Goal: Task Accomplishment & Management: Manage account settings

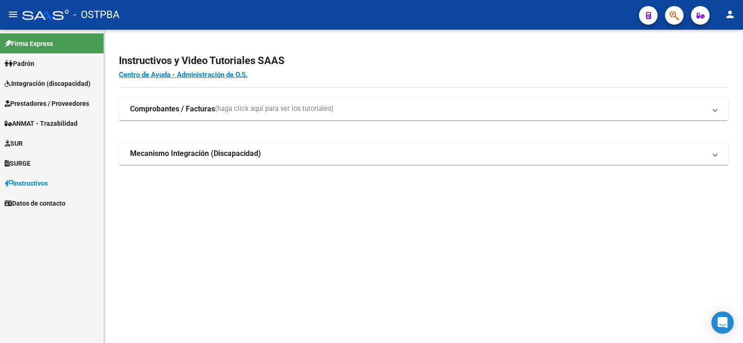
click at [23, 142] on span "SUR" at bounding box center [14, 143] width 18 height 10
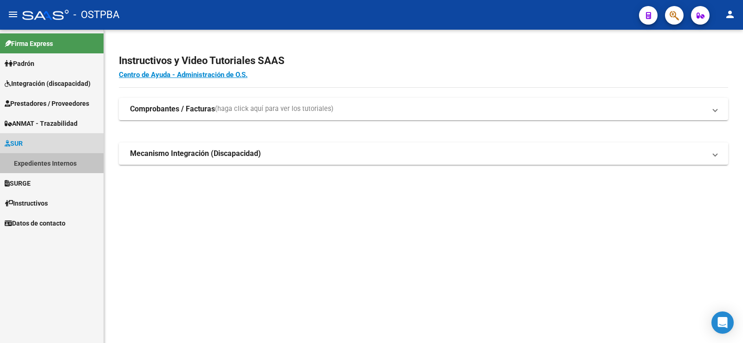
click at [27, 162] on link "Expedientes Internos" at bounding box center [52, 163] width 104 height 20
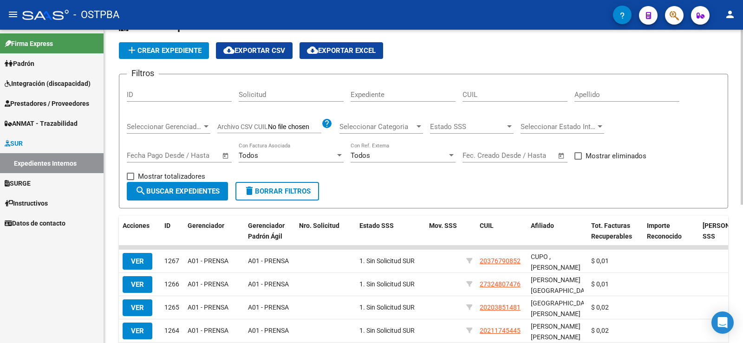
scroll to position [93, 0]
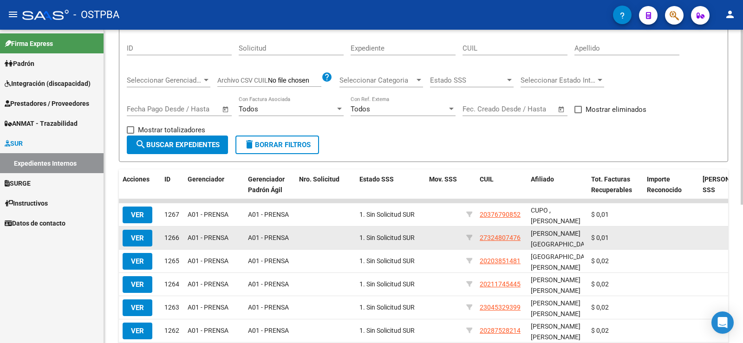
click at [133, 239] on span "VER" at bounding box center [137, 238] width 13 height 8
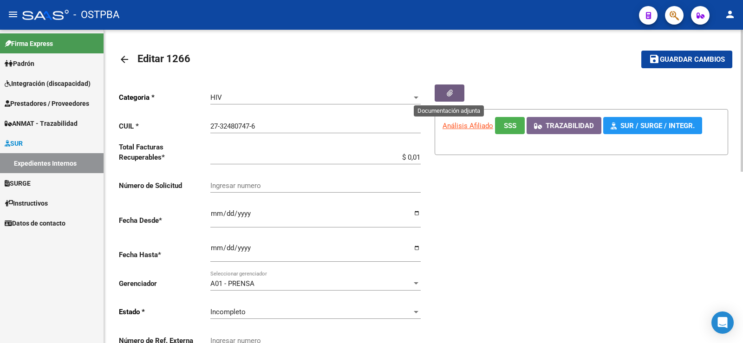
click at [455, 93] on button "button" at bounding box center [450, 93] width 30 height 17
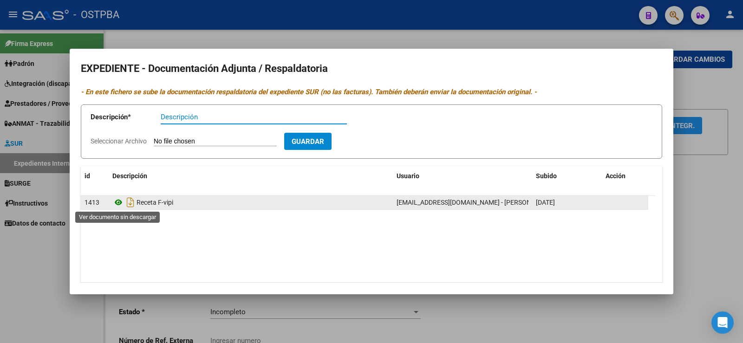
click at [120, 202] on icon at bounding box center [118, 202] width 12 height 11
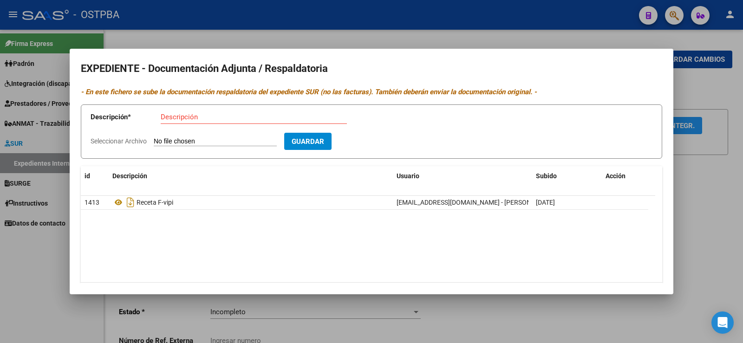
click at [32, 260] on div at bounding box center [371, 171] width 743 height 343
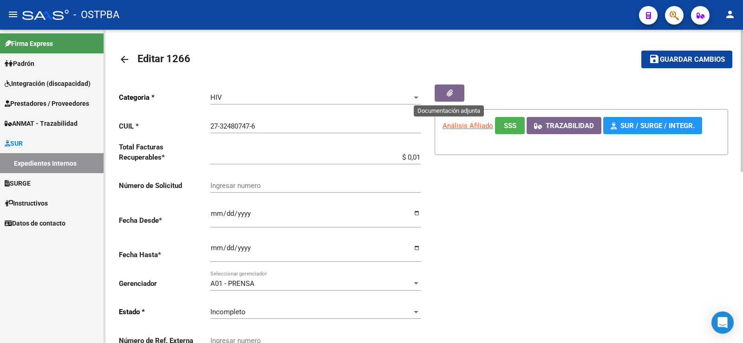
click at [450, 94] on icon "button" at bounding box center [450, 93] width 6 height 7
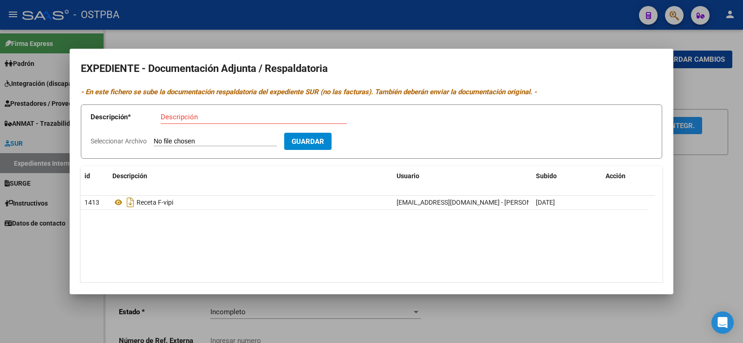
click at [49, 263] on div at bounding box center [371, 171] width 743 height 343
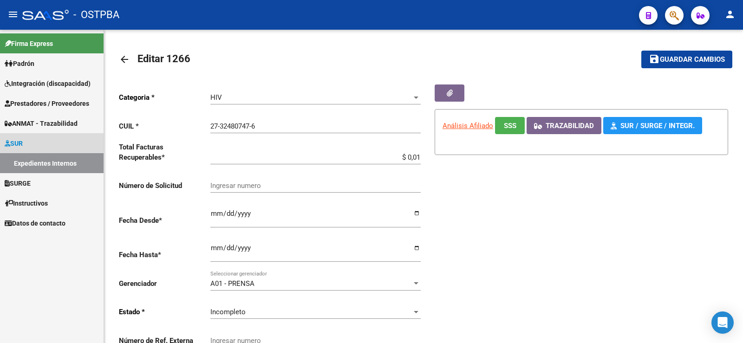
click at [56, 162] on link "Expedientes Internos" at bounding box center [52, 163] width 104 height 20
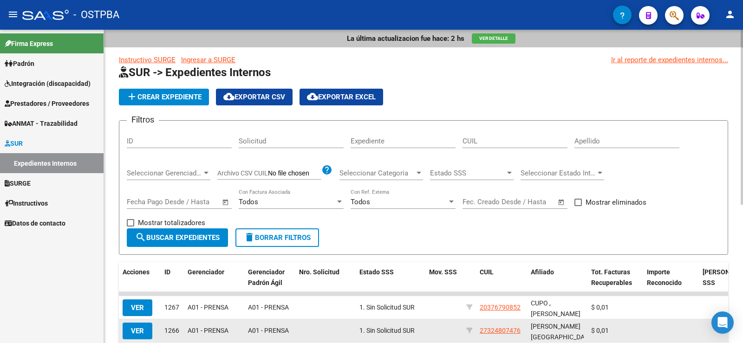
scroll to position [93, 0]
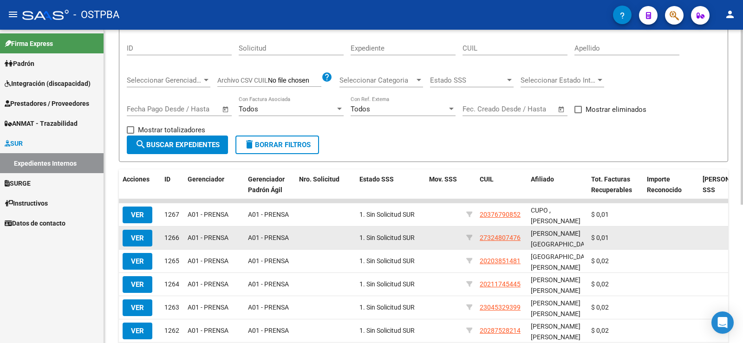
drag, startPoint x: 605, startPoint y: 237, endPoint x: 614, endPoint y: 240, distance: 8.8
click at [614, 240] on div "$ 0,01" at bounding box center [615, 238] width 48 height 11
click at [139, 238] on span "VER" at bounding box center [137, 238] width 13 height 8
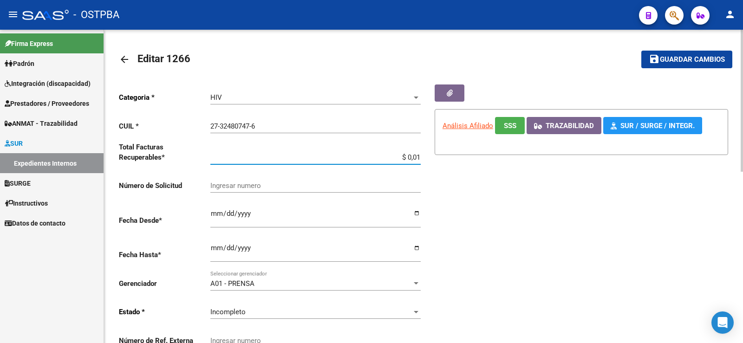
drag, startPoint x: 418, startPoint y: 156, endPoint x: 425, endPoint y: 160, distance: 8.1
click at [425, 160] on div "Categoria * HIV Seleccionar categoria CUIL * 27-32480747-6 Ingresar CUIL Total …" at bounding box center [424, 221] width 610 height 272
click at [425, 160] on div "Análisis Afiliado SSS ARCA Padrón Trazabilidad SUR / SURGE / INTEGR." at bounding box center [576, 221] width 305 height 272
drag, startPoint x: 417, startPoint y: 156, endPoint x: 421, endPoint y: 158, distance: 4.9
click at [421, 158] on div "Categoria * HIV Seleccionar categoria CUIL * 27-32480747-6 Ingresar CUIL Total …" at bounding box center [271, 221] width 305 height 272
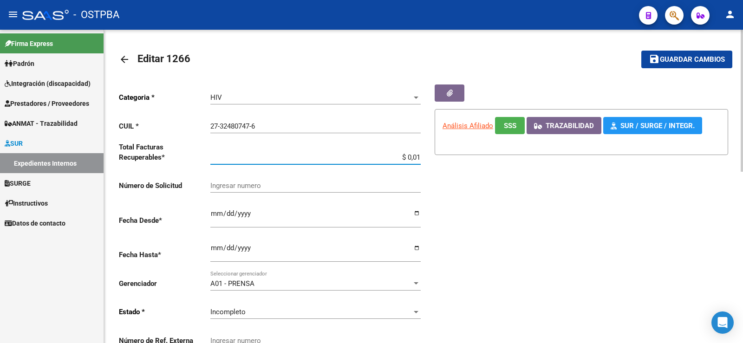
type input "$ 0,02"
click at [663, 61] on span "Guardar cambios" at bounding box center [692, 60] width 65 height 8
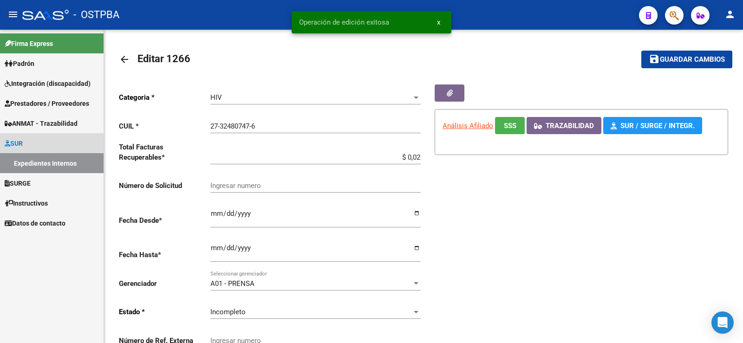
click at [43, 162] on link "Expedientes Internos" at bounding box center [52, 163] width 104 height 20
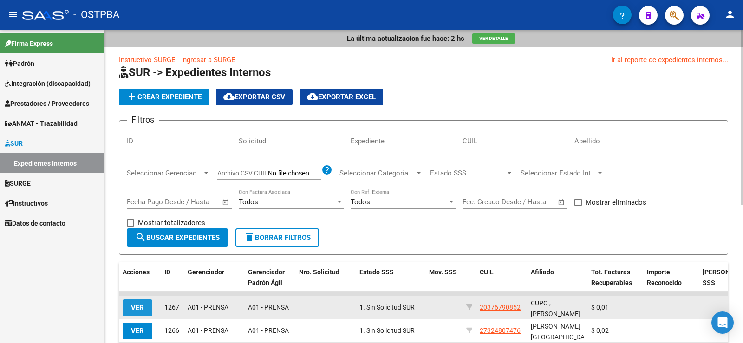
click at [139, 309] on span "VER" at bounding box center [137, 308] width 13 height 8
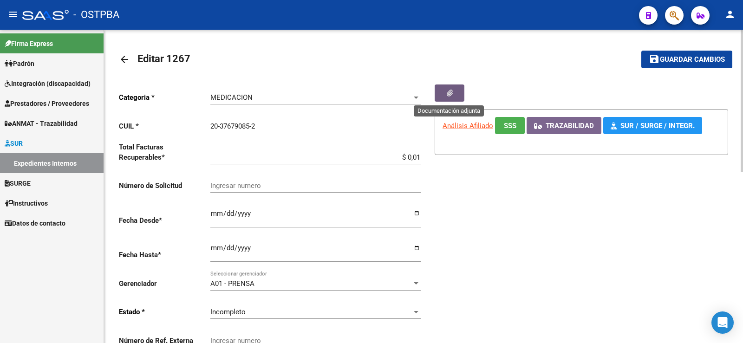
click at [452, 95] on icon "button" at bounding box center [450, 93] width 6 height 7
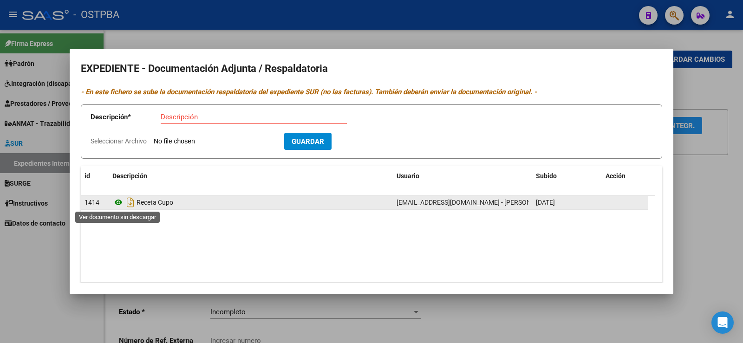
click at [118, 203] on icon at bounding box center [118, 202] width 12 height 11
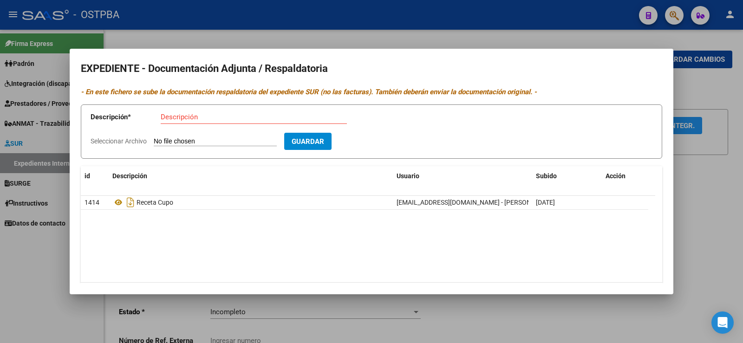
click at [31, 264] on div at bounding box center [371, 171] width 743 height 343
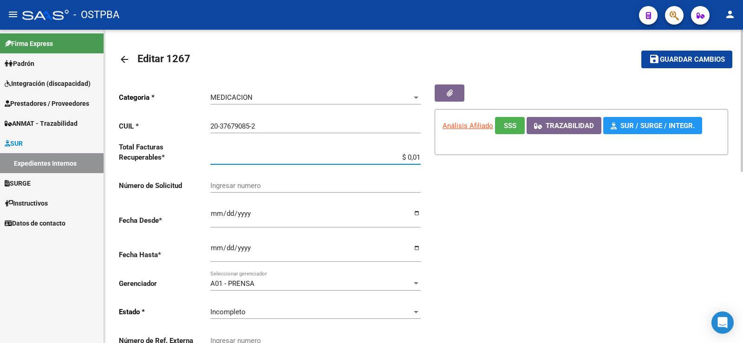
click at [420, 156] on input "$ 0,01" at bounding box center [315, 157] width 210 height 8
type input "$ 0,02"
click at [673, 63] on span "Guardar cambios" at bounding box center [692, 60] width 65 height 8
